Goal: Communication & Community: Ask a question

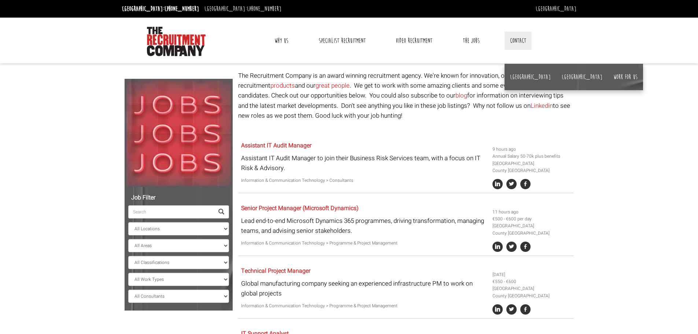
select select "Ireland"
click at [518, 44] on link "Contact" at bounding box center [517, 40] width 27 height 18
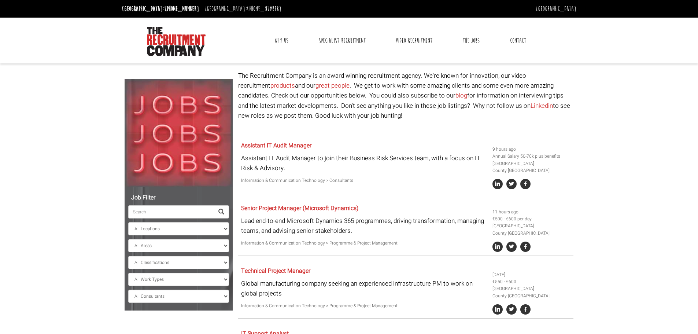
click at [517, 37] on link "Contact" at bounding box center [517, 40] width 27 height 18
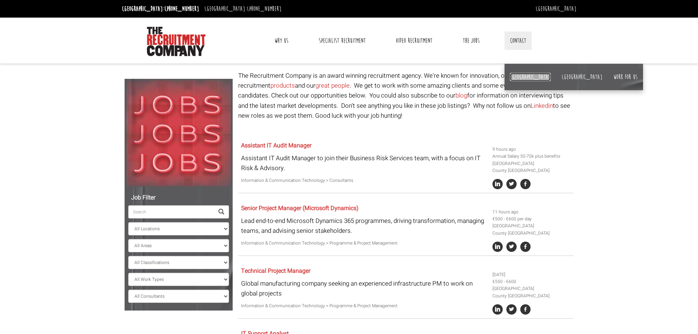
click at [516, 79] on link "[GEOGRAPHIC_DATA]" at bounding box center [530, 77] width 41 height 8
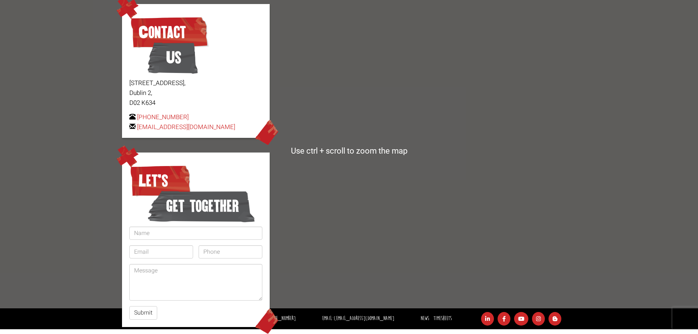
scroll to position [80, 0]
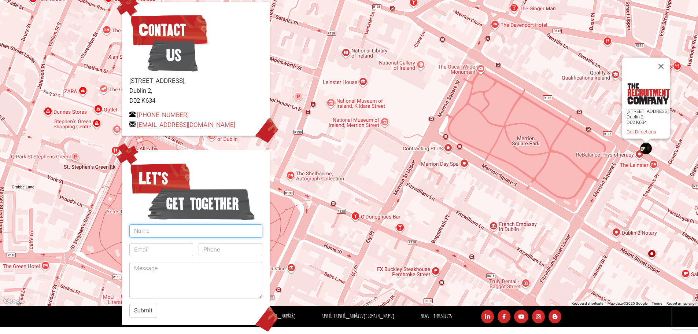
click at [186, 232] on input "text" at bounding box center [195, 230] width 133 height 13
type input "[PERSON_NAME]"
type input "[EMAIL_ADDRESS][DOMAIN_NAME]"
click at [202, 249] on input "86335321" at bounding box center [231, 249] width 64 height 13
type input "086335321"
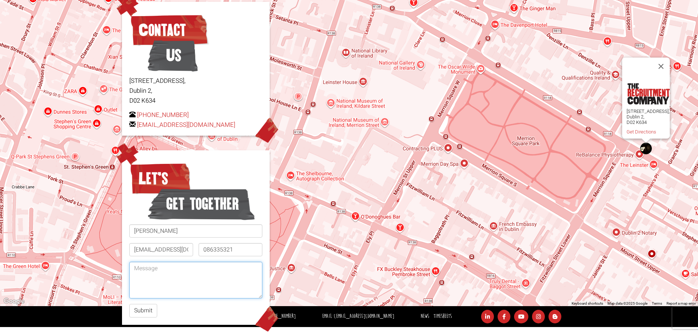
click at [194, 268] on textarea at bounding box center [195, 280] width 133 height 37
type textarea "Hi, I would ne interested in any Technical\Professional service roles you may h…"
click at [138, 310] on button "Submit" at bounding box center [143, 311] width 28 height 14
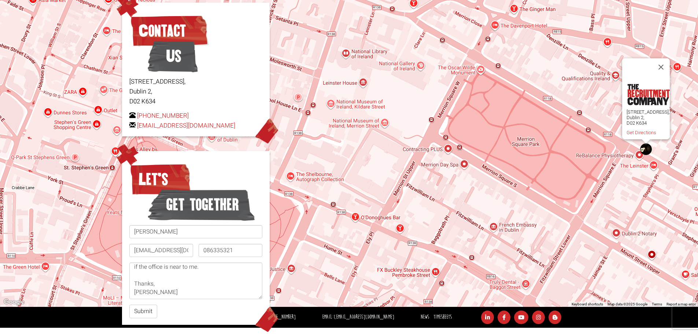
scroll to position [73, 0]
